Goal: Task Accomplishment & Management: Complete application form

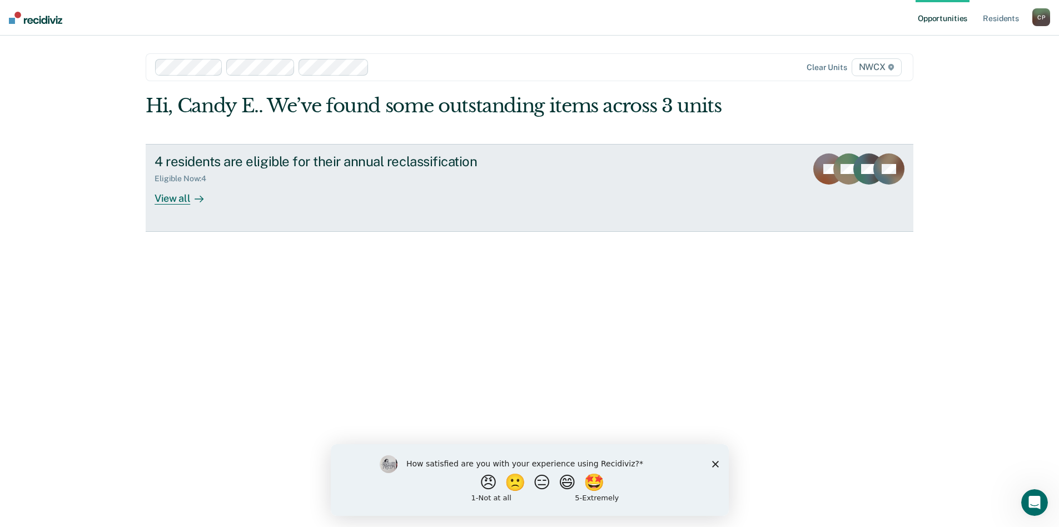
click at [175, 196] on div "View all" at bounding box center [185, 194] width 62 height 22
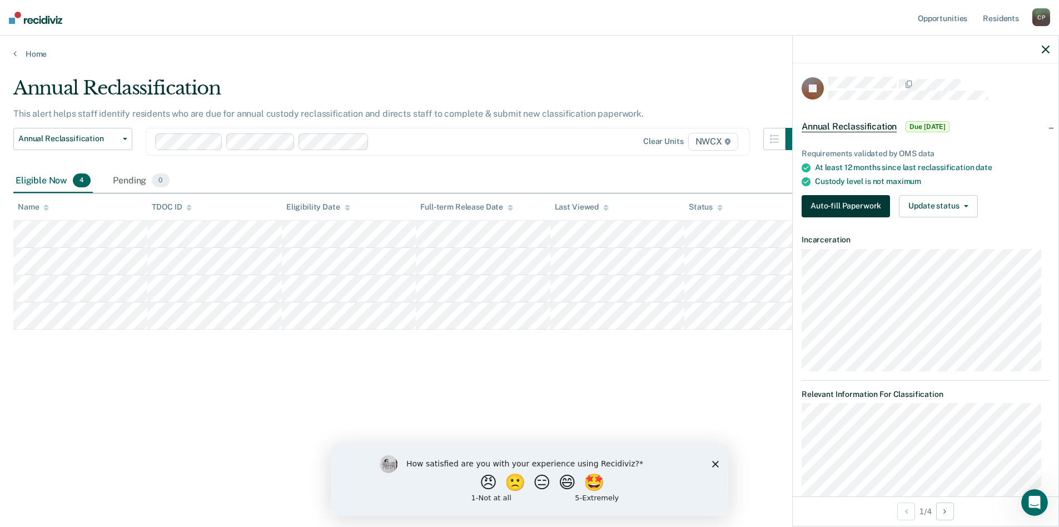
click at [852, 203] on button "Auto-fill Paperwork" at bounding box center [845, 206] width 88 height 22
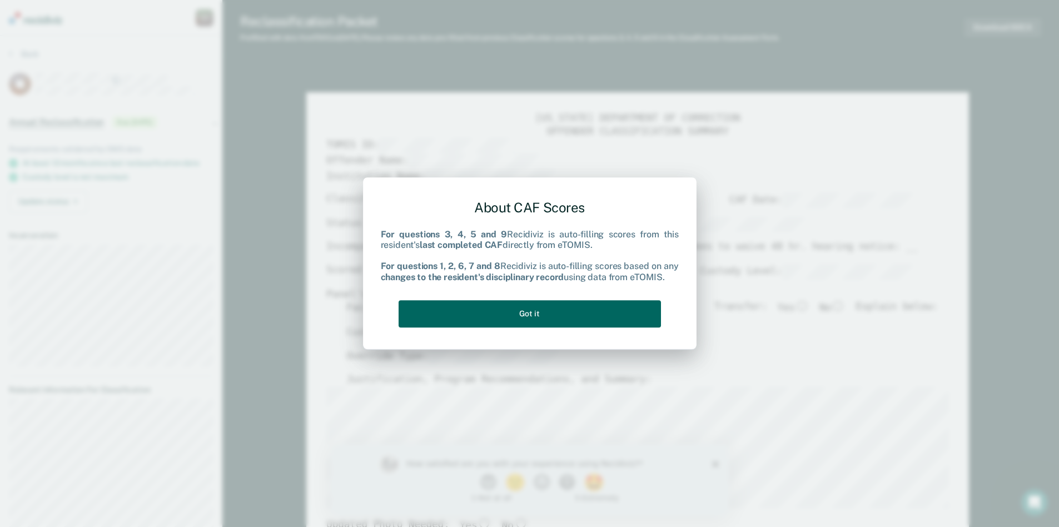
click at [611, 318] on button "Got it" at bounding box center [529, 313] width 262 height 27
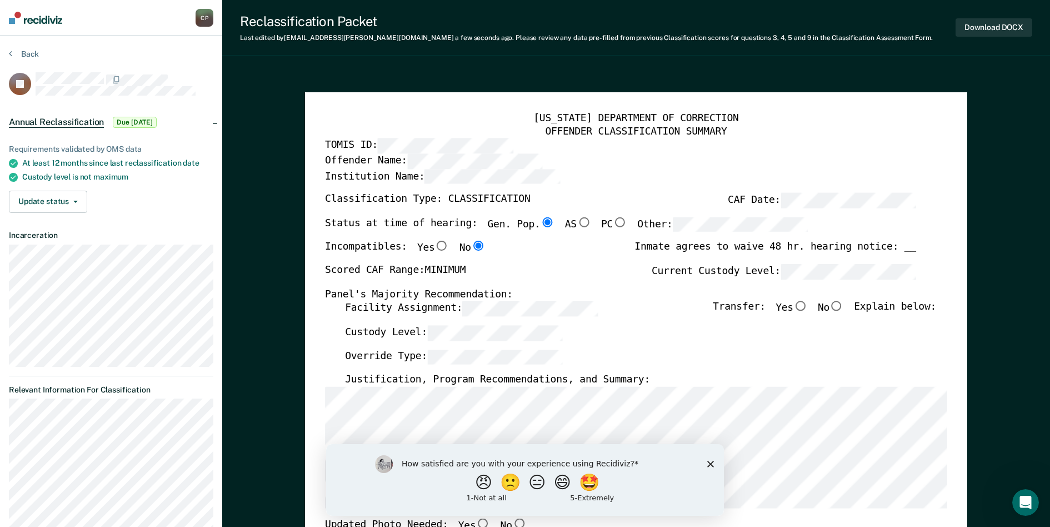
click at [844, 305] on input "No" at bounding box center [837, 306] width 14 height 10
type textarea "x"
radio input "true"
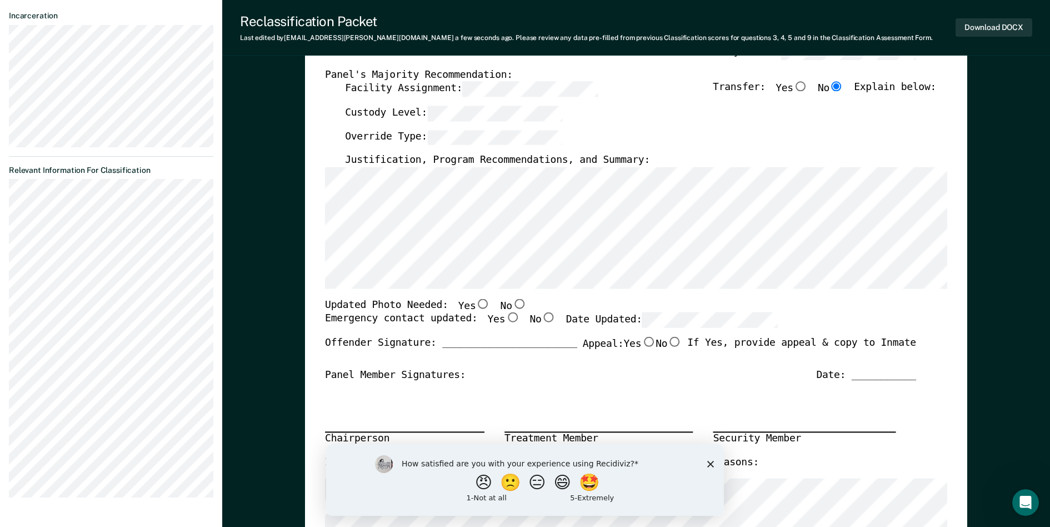
scroll to position [222, 0]
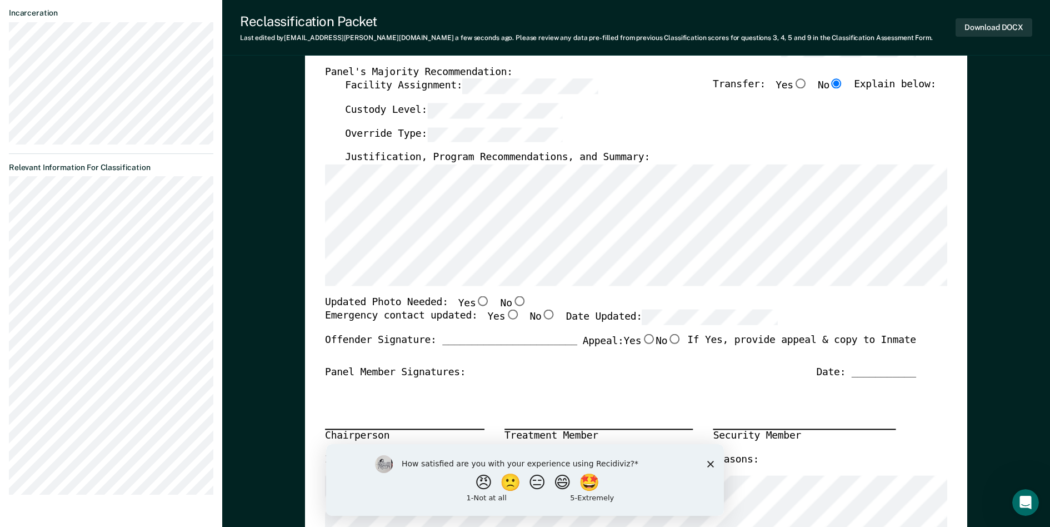
click at [512, 301] on input "No" at bounding box center [519, 301] width 14 height 10
type textarea "x"
radio input "true"
click at [505, 315] on input "Yes" at bounding box center [512, 315] width 14 height 10
type textarea "x"
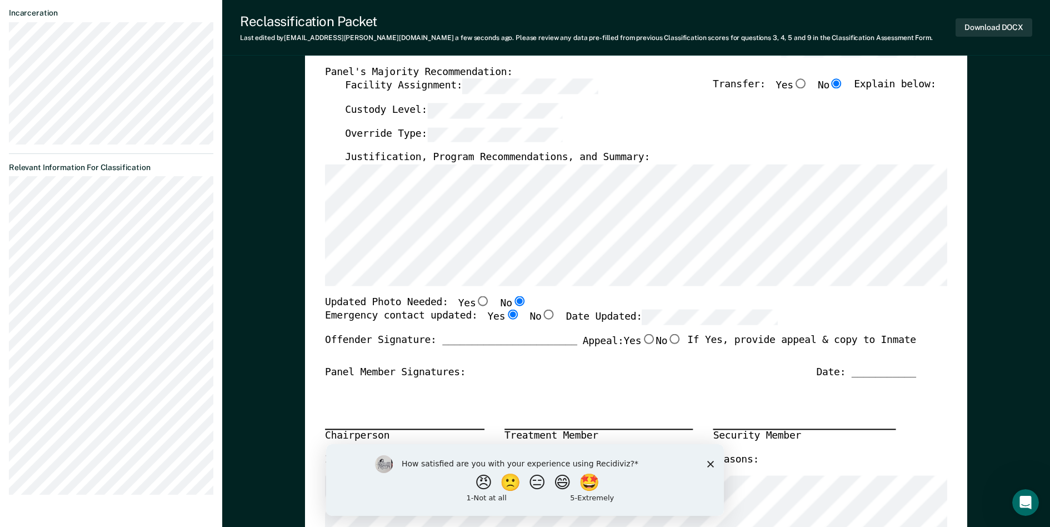
radio input "true"
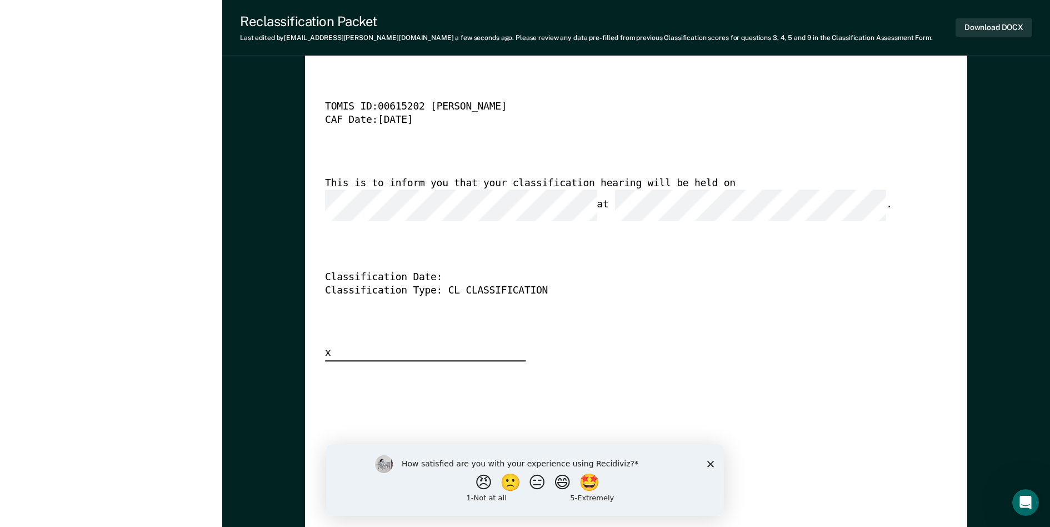
scroll to position [2723, 0]
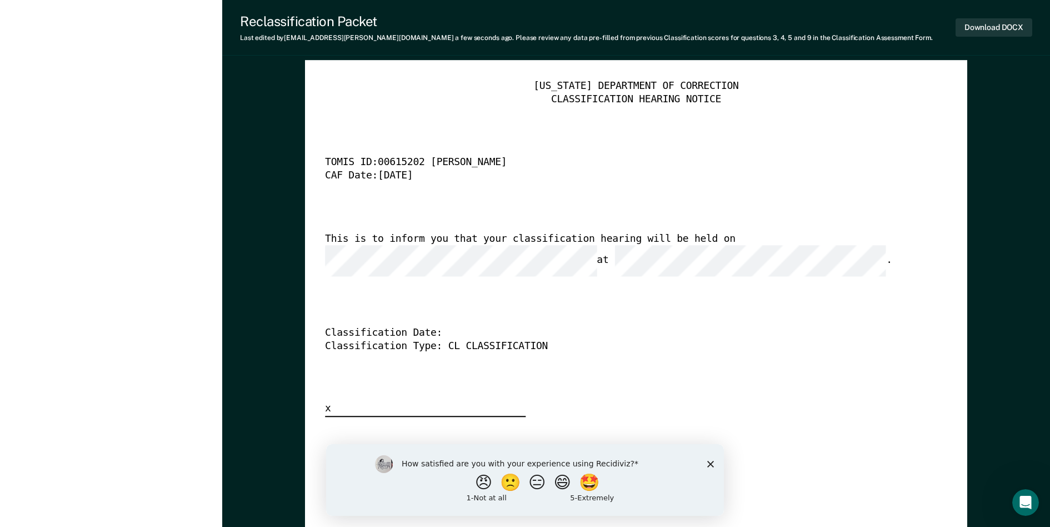
click at [443, 326] on div "Classification Date:" at bounding box center [620, 332] width 591 height 13
click at [438, 326] on div "Classification Date:" at bounding box center [620, 332] width 591 height 13
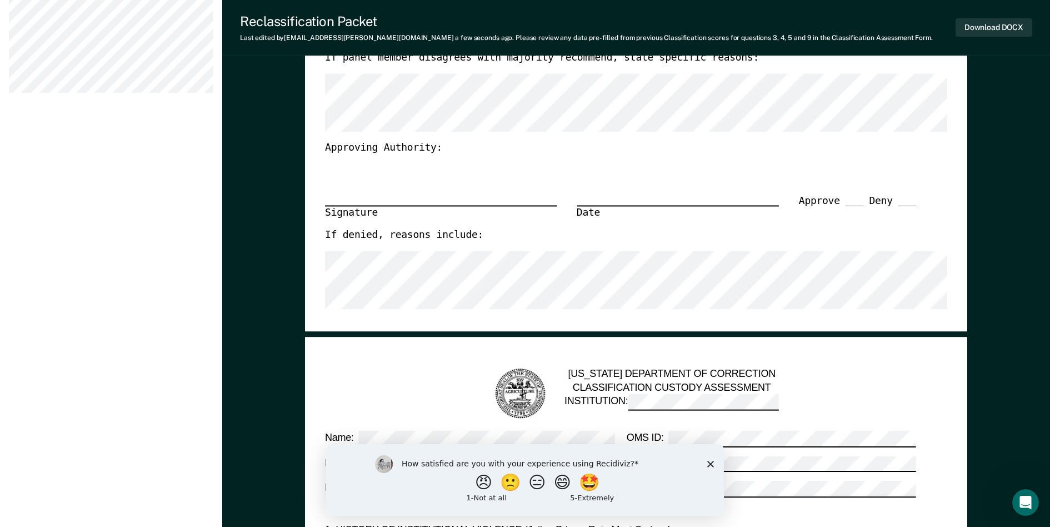
scroll to position [445, 0]
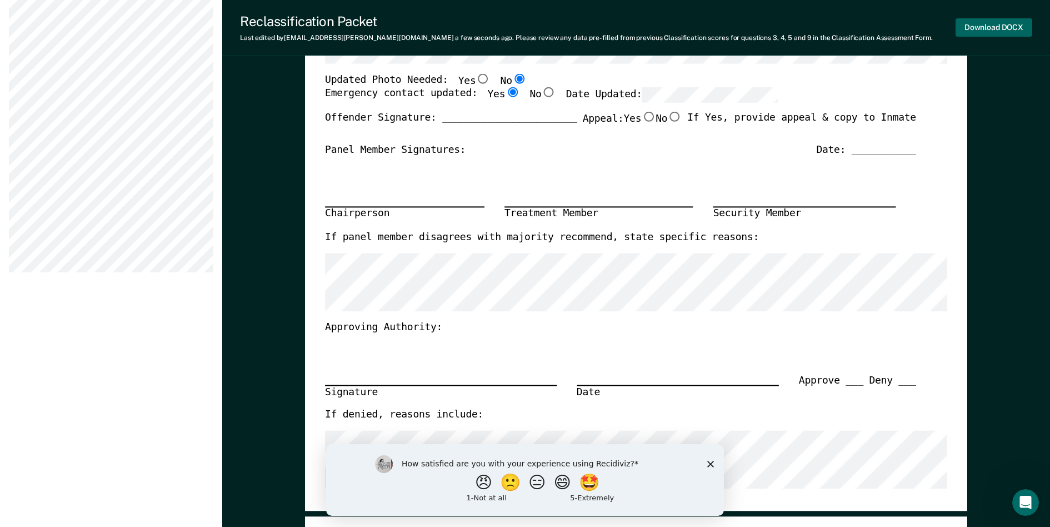
click at [998, 26] on button "Download DOCX" at bounding box center [994, 27] width 77 height 18
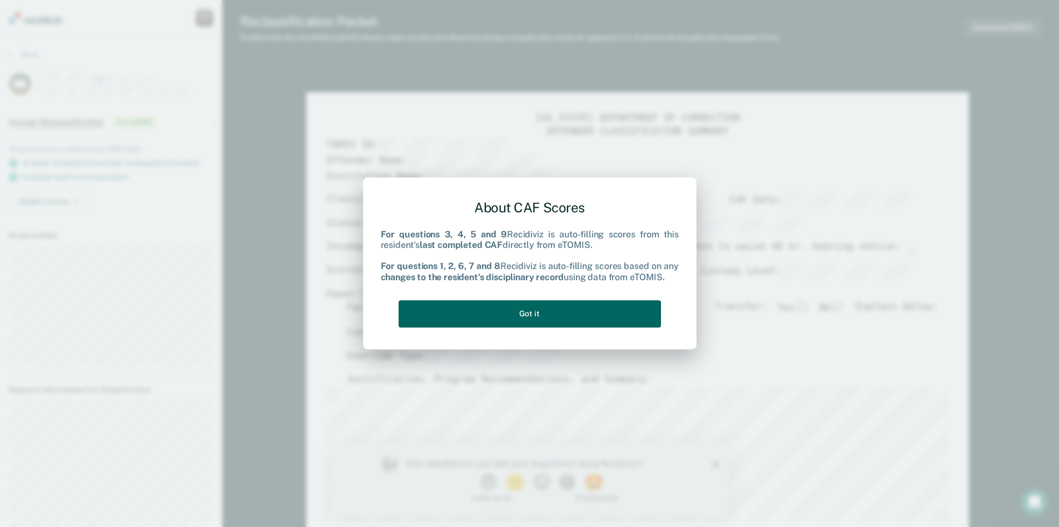
click at [644, 317] on button "Got it" at bounding box center [529, 313] width 262 height 27
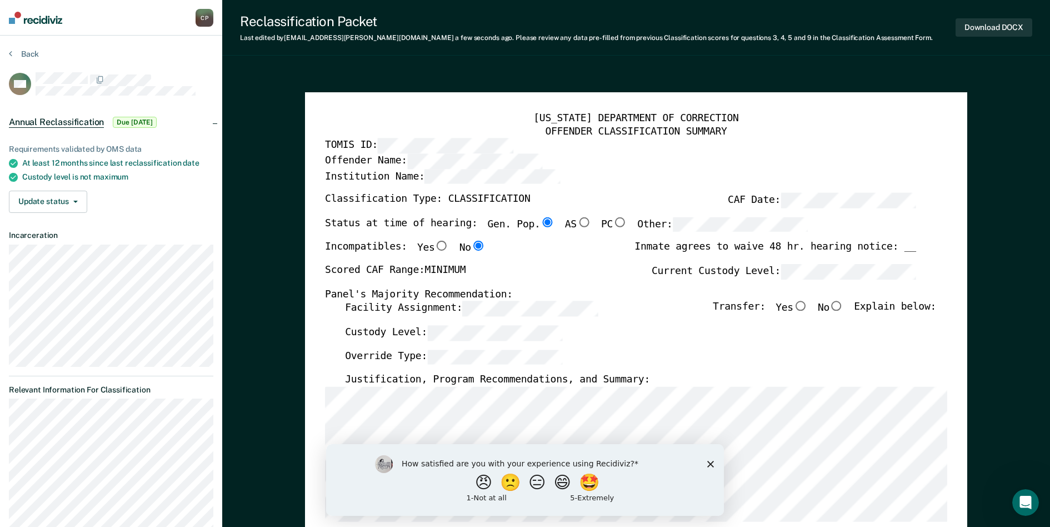
click at [844, 308] on input "No" at bounding box center [837, 306] width 14 height 10
type textarea "x"
radio input "true"
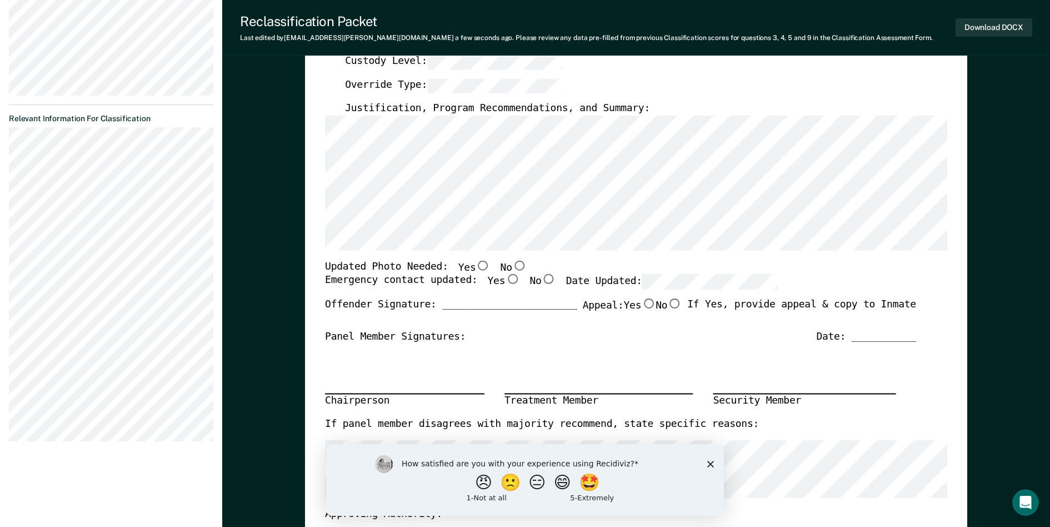
scroll to position [278, 0]
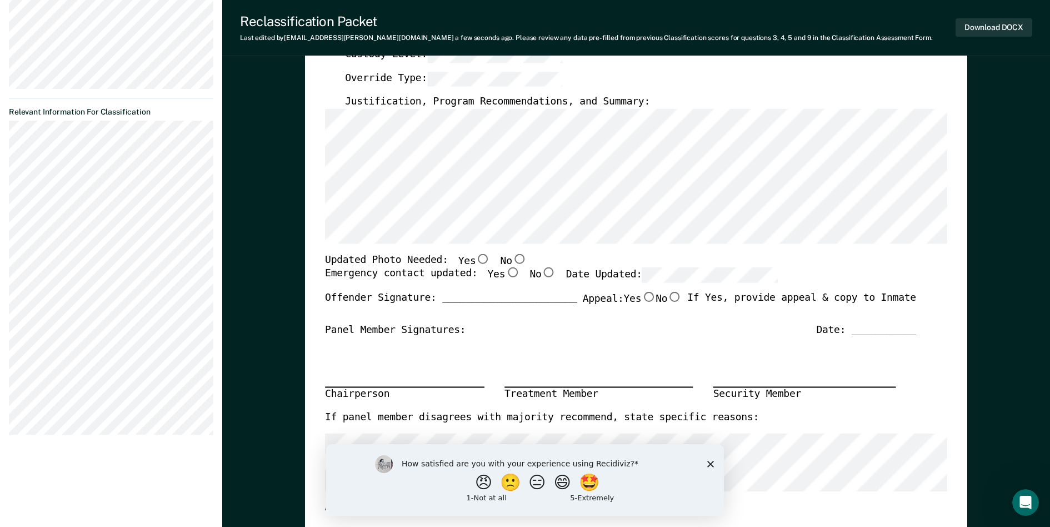
click at [512, 262] on input "No" at bounding box center [519, 258] width 14 height 10
type textarea "x"
radio input "true"
click at [505, 273] on input "Yes" at bounding box center [512, 273] width 14 height 10
type textarea "x"
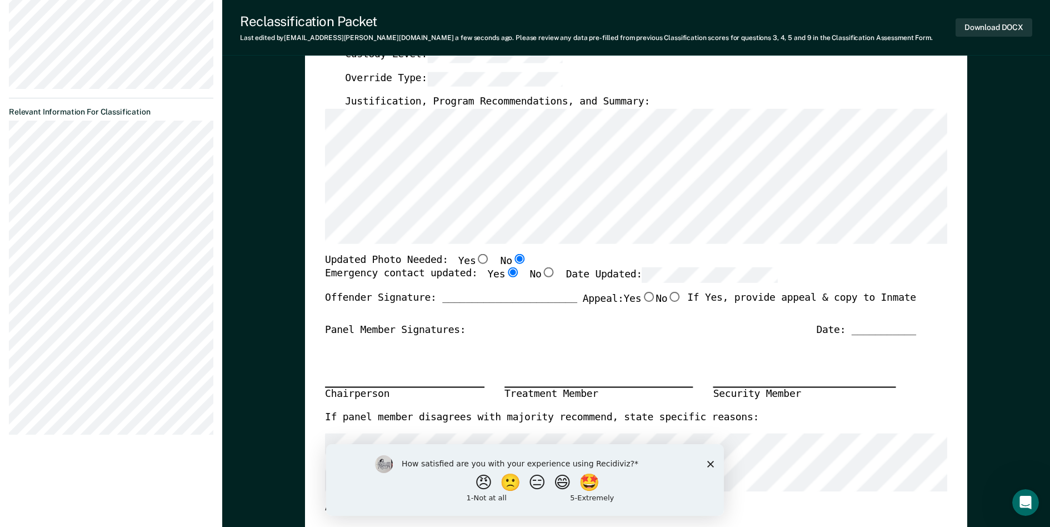
radio input "true"
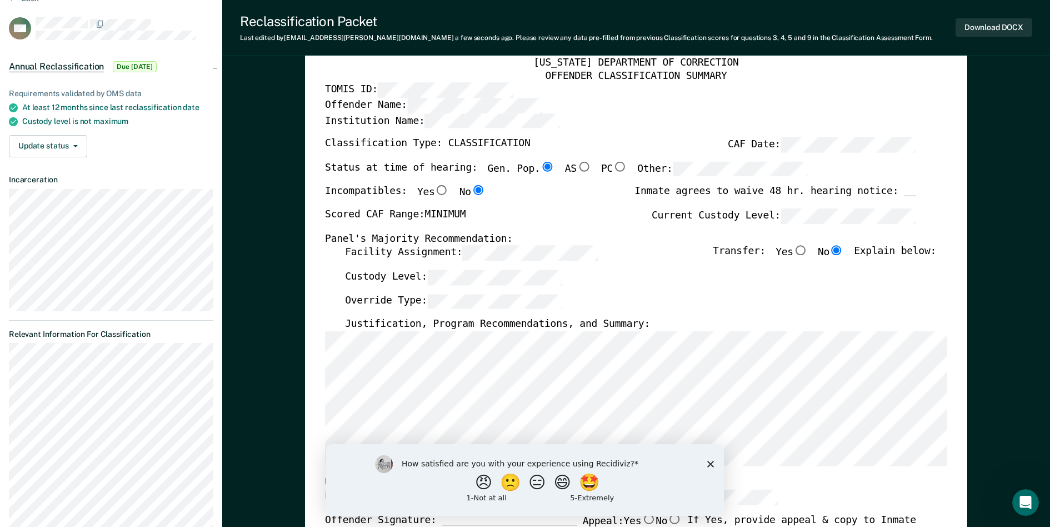
scroll to position [0, 0]
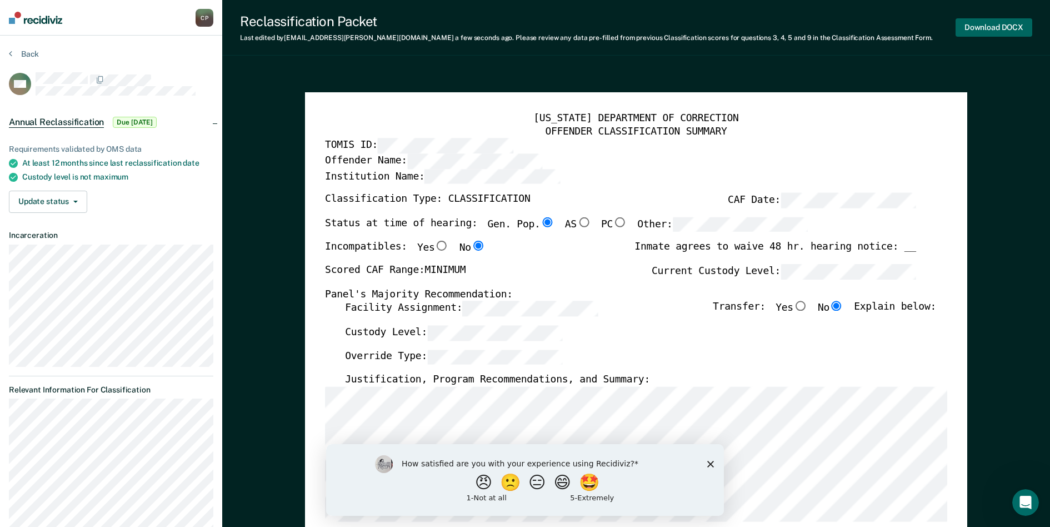
click at [998, 28] on button "Download DOCX" at bounding box center [994, 27] width 77 height 18
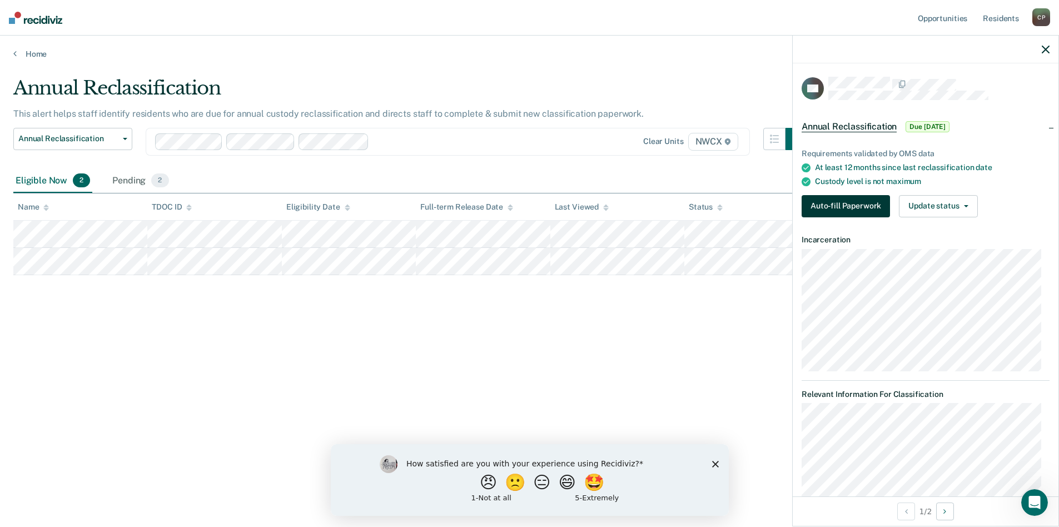
click at [866, 202] on button "Auto-fill Paperwork" at bounding box center [845, 206] width 88 height 22
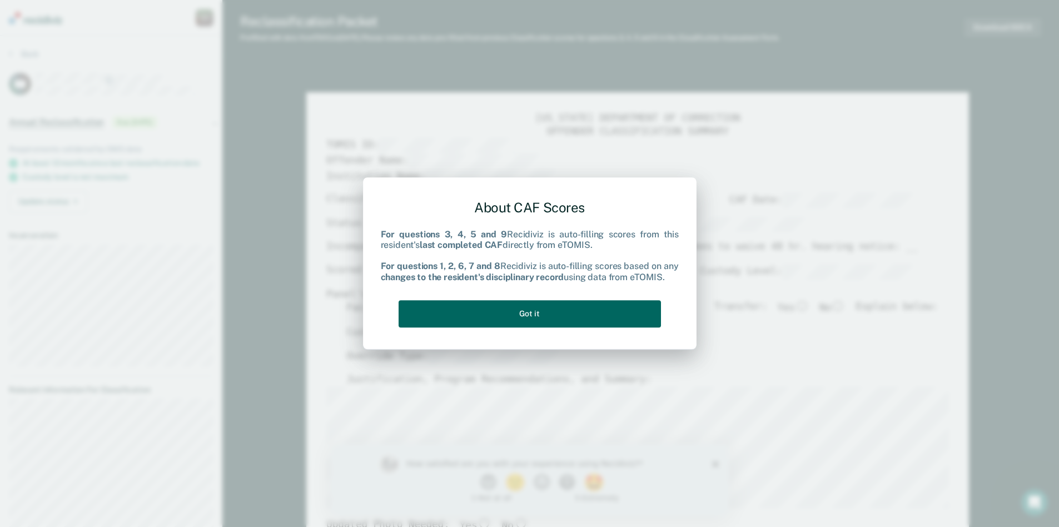
click at [625, 311] on button "Got it" at bounding box center [529, 313] width 262 height 27
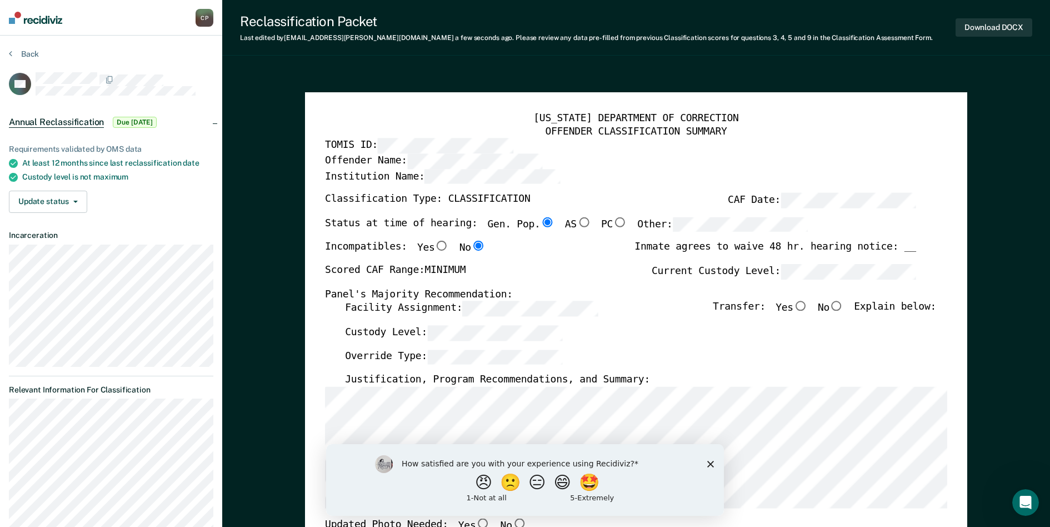
click at [844, 306] on input "No" at bounding box center [837, 306] width 14 height 10
type textarea "x"
radio input "true"
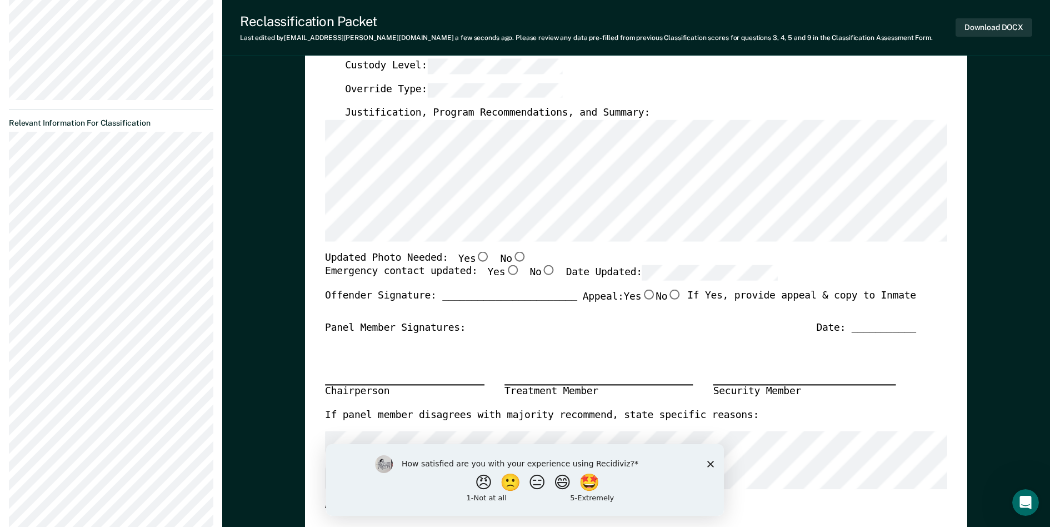
scroll to position [278, 0]
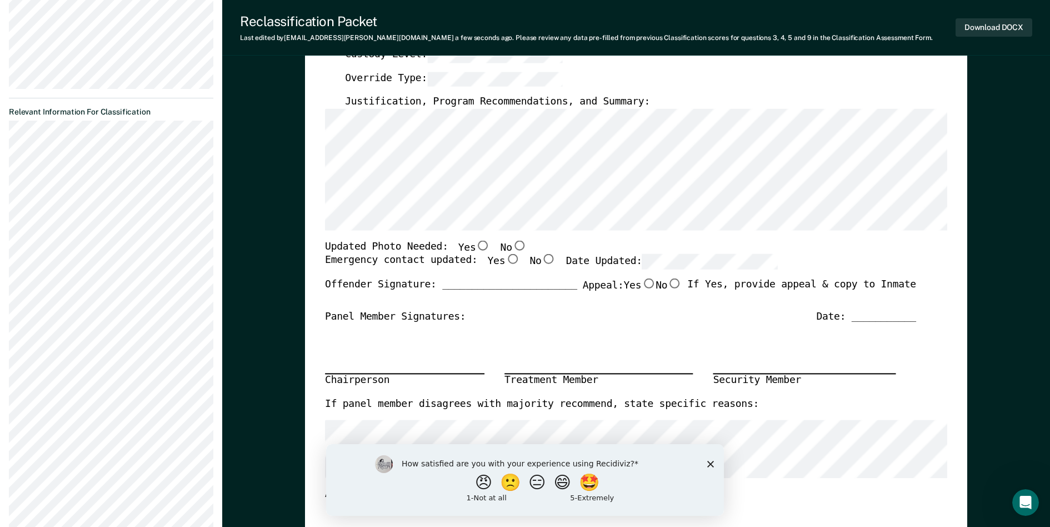
click at [512, 244] on input "No" at bounding box center [519, 245] width 14 height 10
type textarea "x"
radio input "true"
click at [505, 260] on input "Yes" at bounding box center [512, 260] width 14 height 10
type textarea "x"
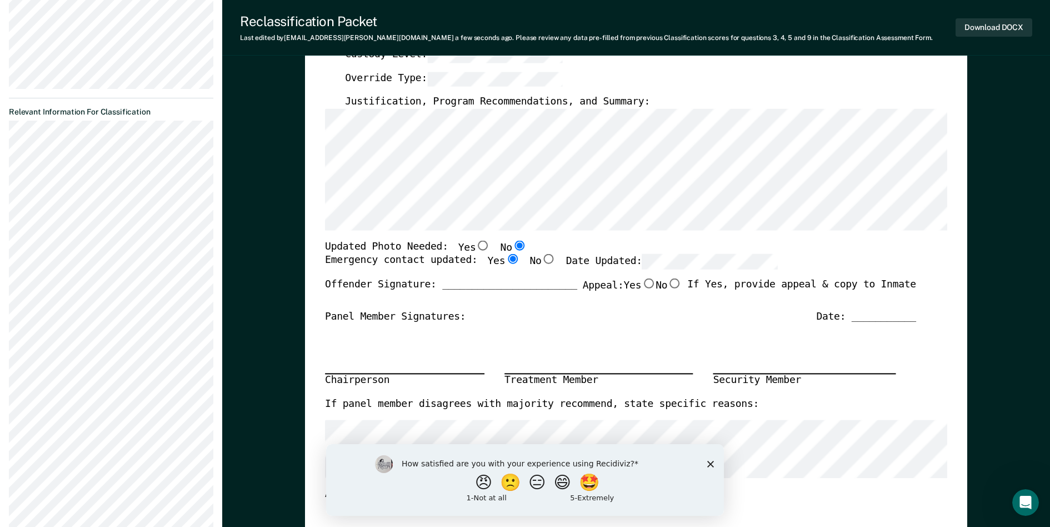
radio input "true"
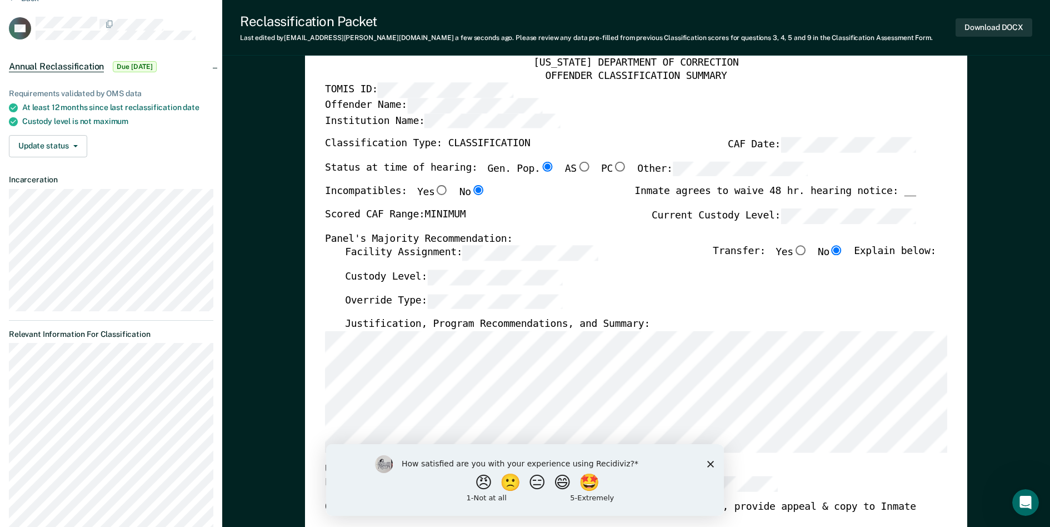
scroll to position [0, 0]
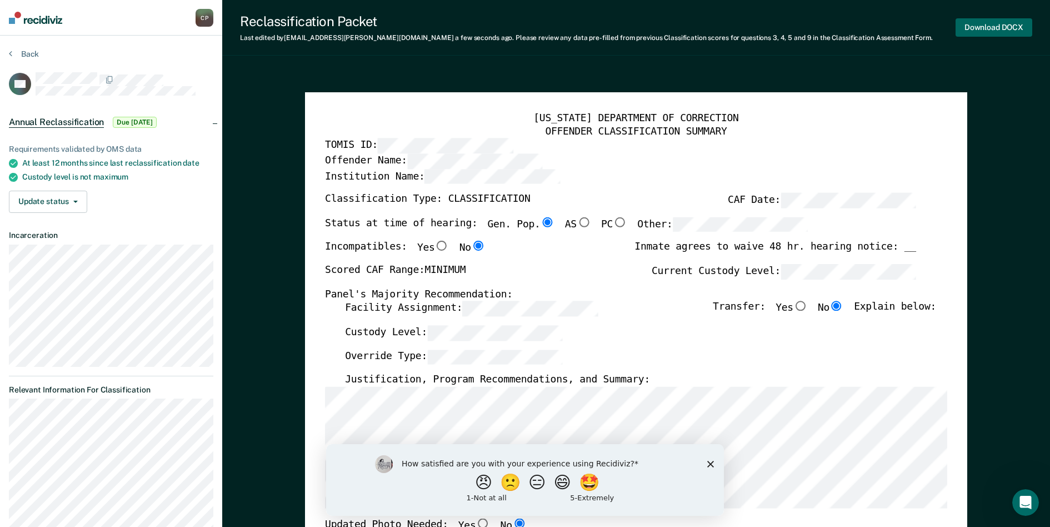
click at [989, 27] on button "Download DOCX" at bounding box center [994, 27] width 77 height 18
type textarea "x"
